Goal: Information Seeking & Learning: Learn about a topic

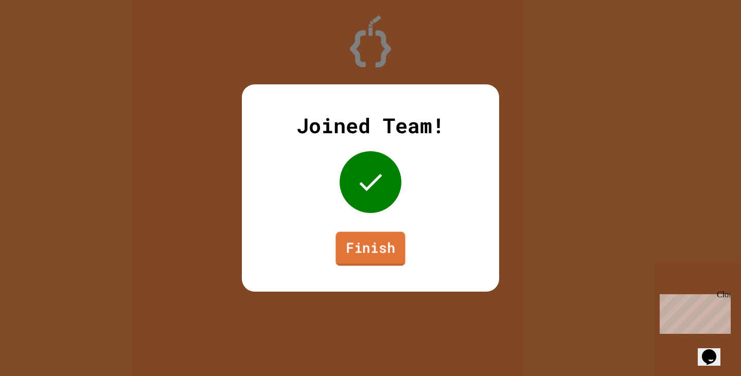
click at [369, 254] on link "Finish" at bounding box center [370, 249] width 69 height 34
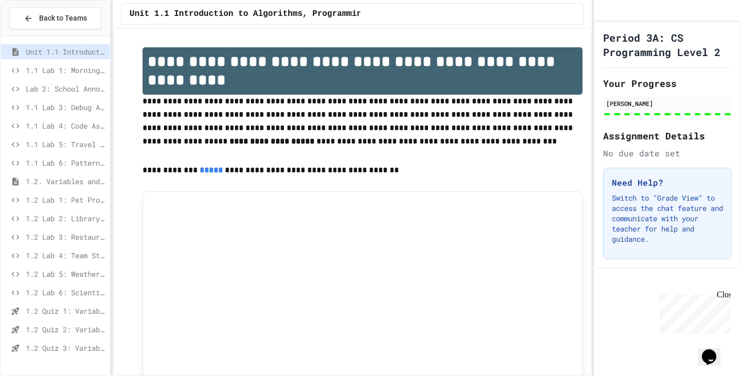
click at [98, 292] on span "1.2 Lab 6: Scientific Calculator" at bounding box center [66, 292] width 80 height 11
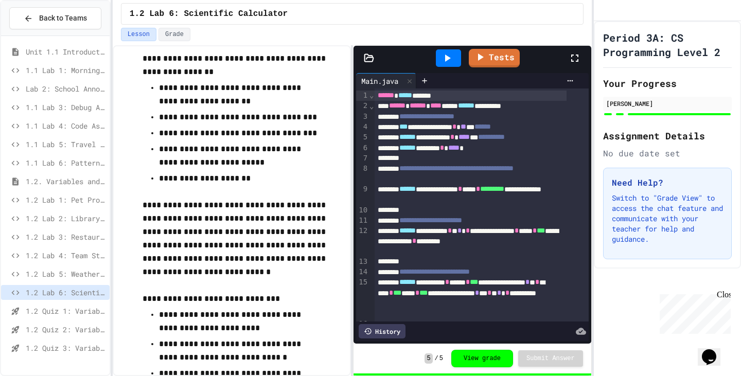
scroll to position [154, 0]
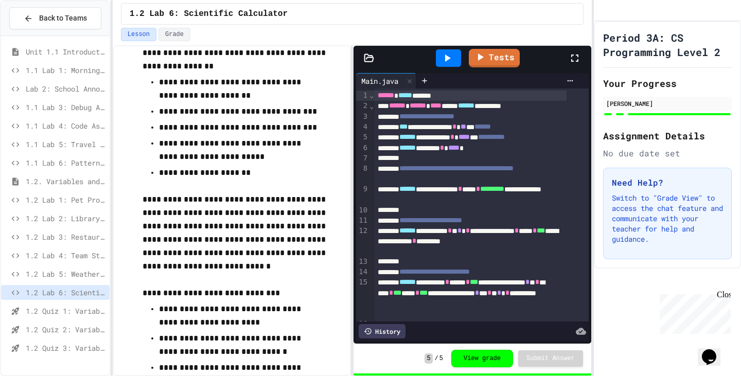
click at [95, 305] on div "1.2 Quiz 1: Variables and Data Types" at bounding box center [55, 311] width 109 height 15
